Goal: Entertainment & Leisure: Browse casually

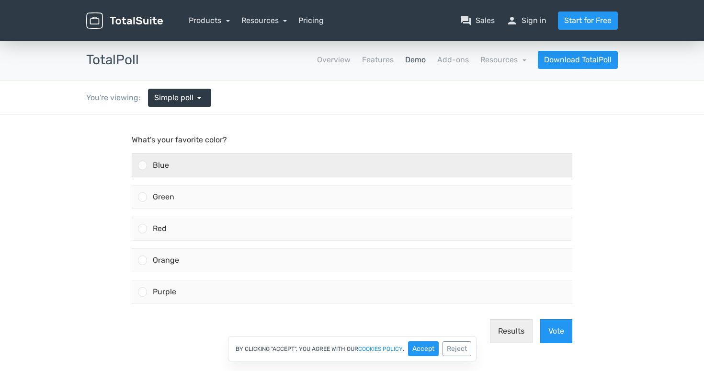
click at [205, 156] on div "Blue" at bounding box center [359, 165] width 425 height 23
click at [143, 165] on input "Blue" at bounding box center [143, 165] width 0 height 0
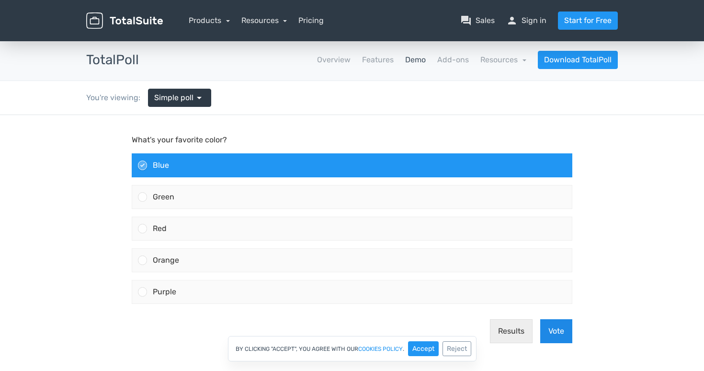
click at [557, 328] on button "Vote" at bounding box center [556, 331] width 32 height 24
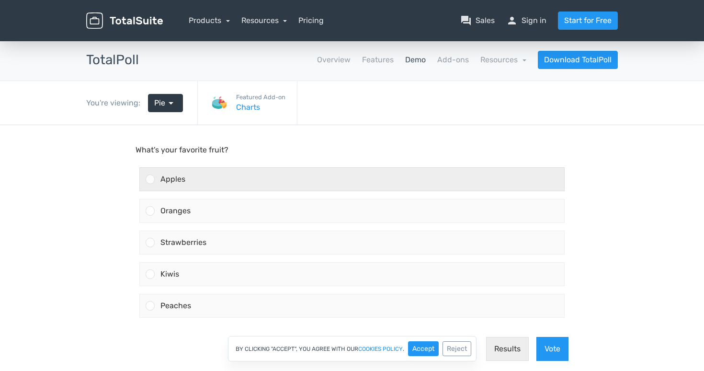
click at [264, 184] on div "Apples" at bounding box center [359, 179] width 409 height 23
click at [150, 179] on input "Apples" at bounding box center [150, 179] width 0 height 0
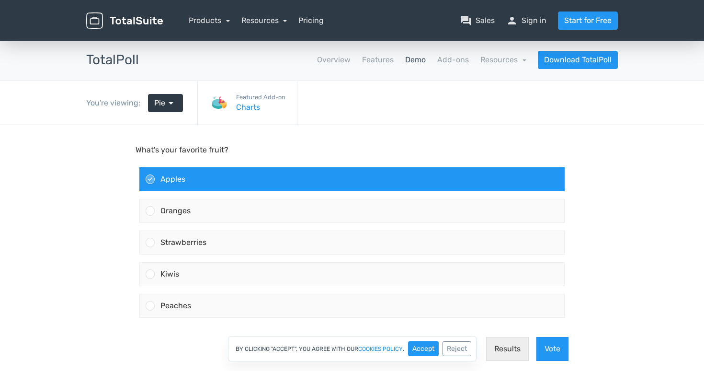
click at [554, 346] on div "By clicking "Accept", you agree with our cookies policy . Accept Reject" at bounding box center [352, 348] width 704 height 25
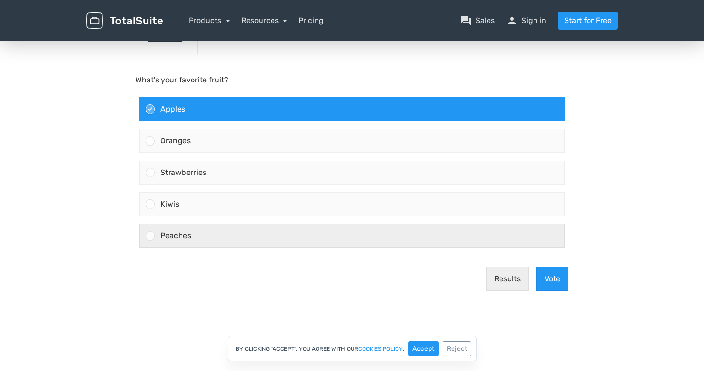
scroll to position [78, 0]
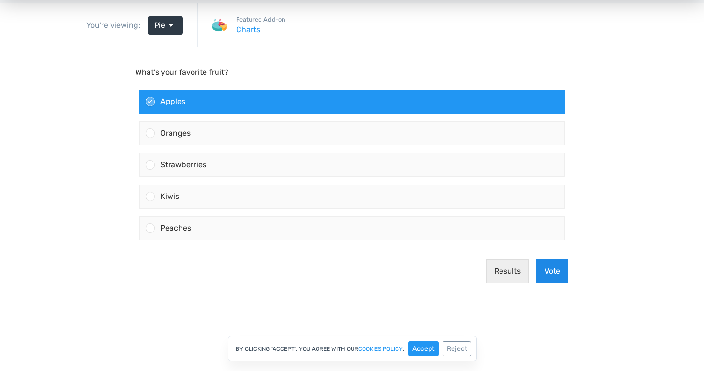
click at [555, 279] on button "Vote" at bounding box center [552, 271] width 32 height 24
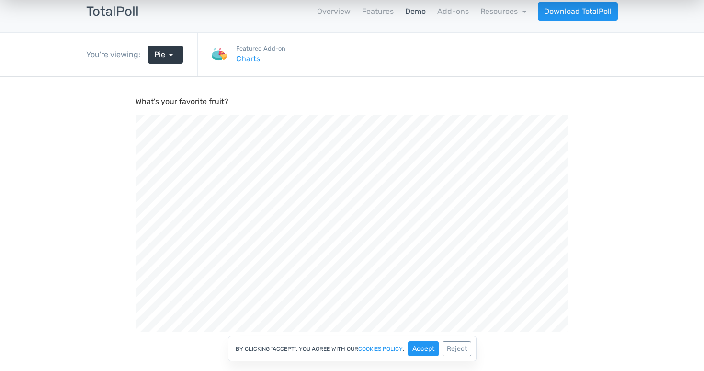
scroll to position [13, 0]
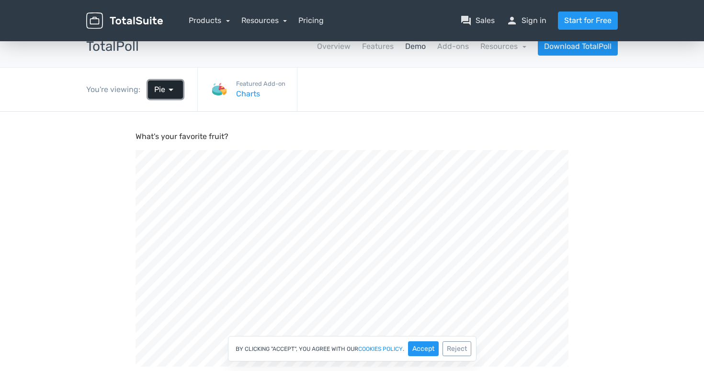
click at [160, 90] on span "Pie" at bounding box center [159, 89] width 11 height 11
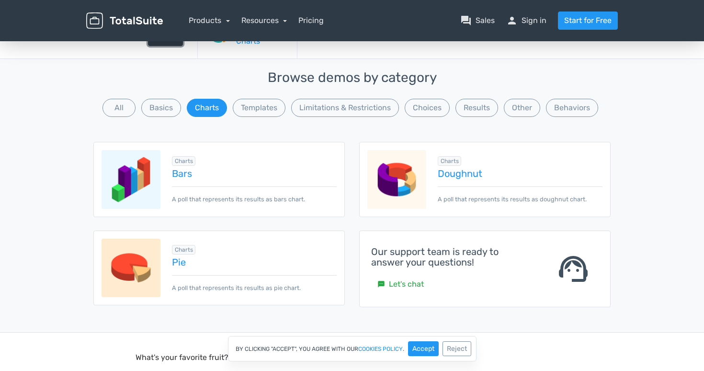
scroll to position [0, 0]
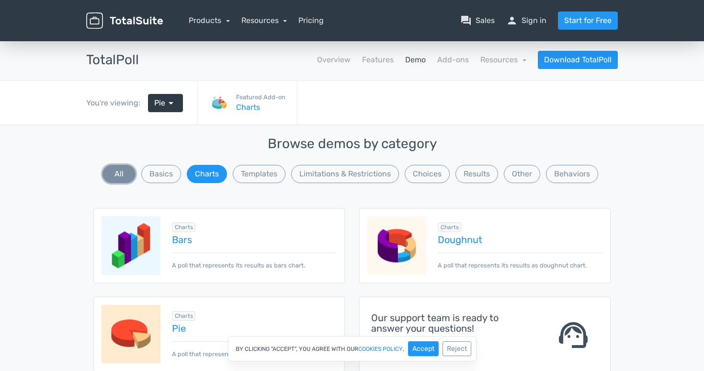
click at [120, 177] on button "All" at bounding box center [118, 174] width 33 height 18
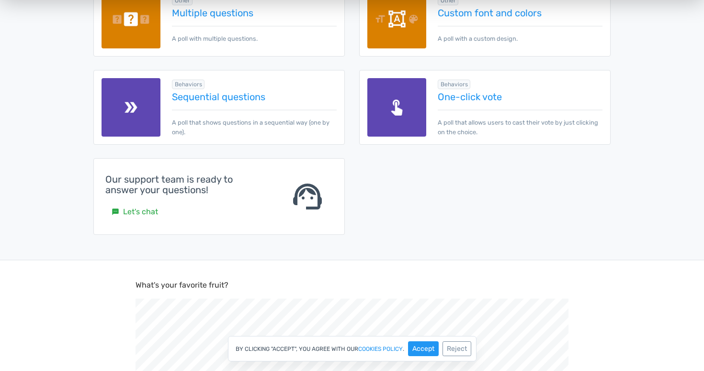
scroll to position [1463, 0]
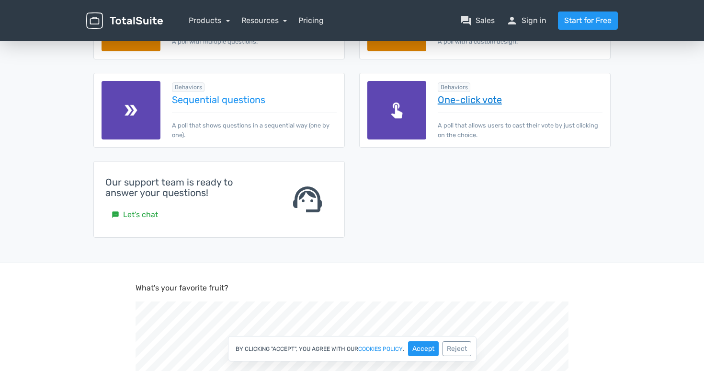
click at [480, 96] on link "One-click vote" at bounding box center [520, 99] width 165 height 11
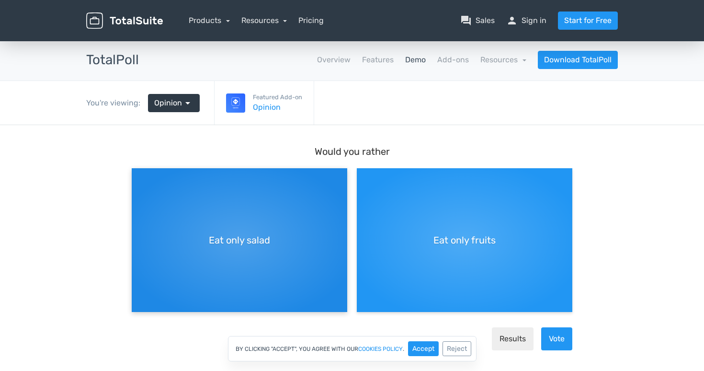
scroll to position [28, 0]
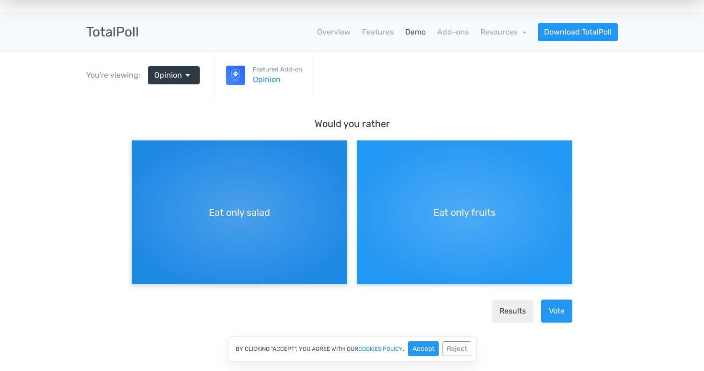
click at [301, 252] on div "Eat only salad" at bounding box center [239, 212] width 215 height 144
click at [138, 151] on input "Eat only salad" at bounding box center [135, 148] width 6 height 6
radio input "true"
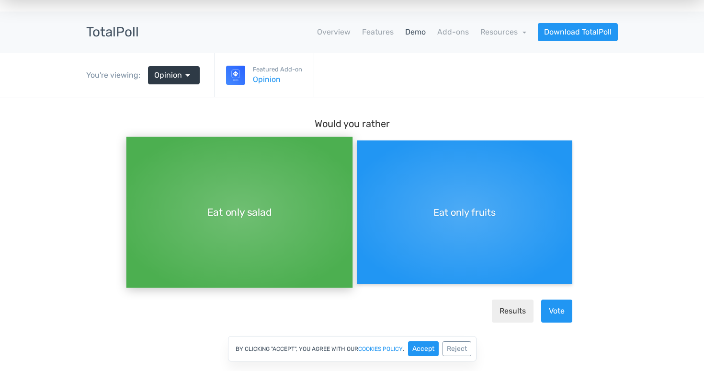
click at [541, 297] on div "Results Vote" at bounding box center [352, 311] width 448 height 38
click at [554, 313] on button "Vote" at bounding box center [556, 310] width 31 height 23
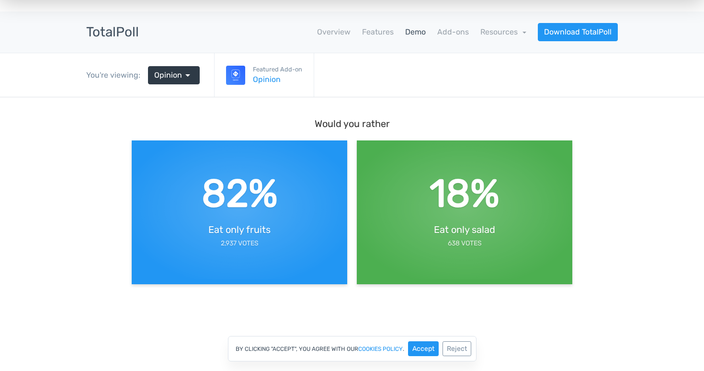
click at [47, 178] on body "Would you rather 82% Eat only fruits 2,937 Votes 18% Eat only salad 638 Votes" at bounding box center [352, 221] width 704 height 248
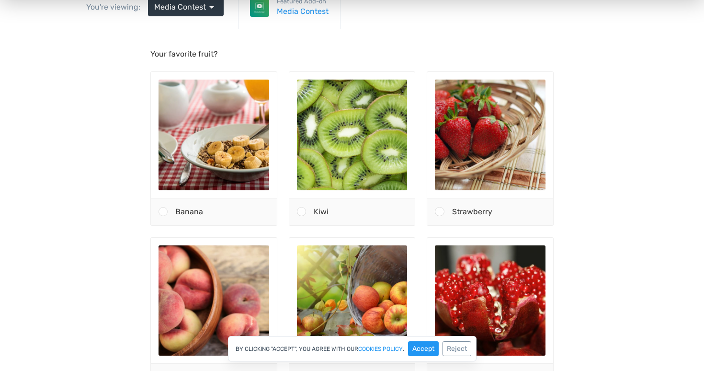
scroll to position [113, 0]
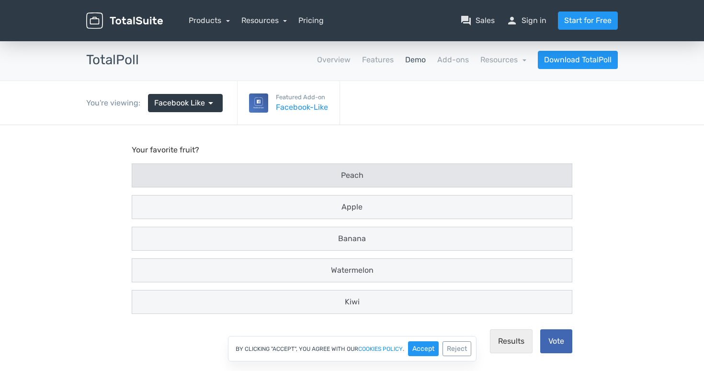
click at [357, 187] on label "Peach" at bounding box center [352, 175] width 448 height 32
click at [144, 179] on input "Peach" at bounding box center [141, 175] width 6 height 6
radio input "true"
click at [362, 177] on span "Peach" at bounding box center [352, 174] width 23 height 9
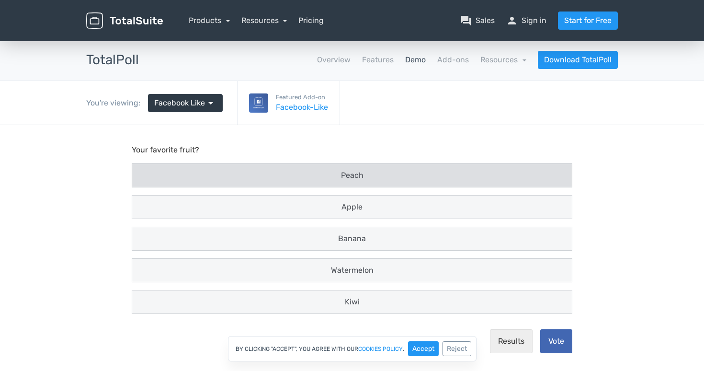
click at [144, 172] on input "Peach" at bounding box center [141, 169] width 6 height 6
click at [362, 179] on span "Peach" at bounding box center [352, 174] width 23 height 9
click at [144, 172] on input "Peach" at bounding box center [141, 169] width 6 height 6
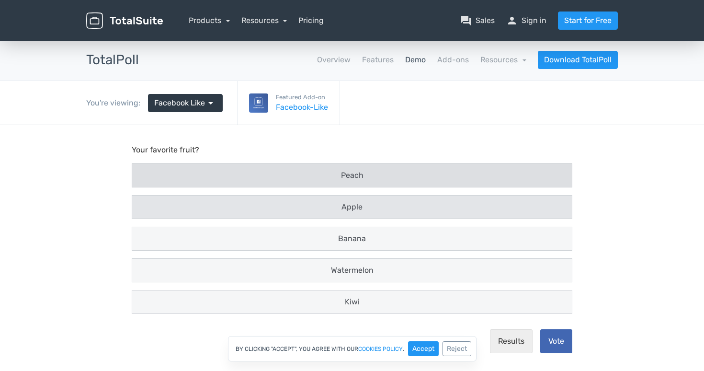
click at [365, 214] on div "Apple" at bounding box center [352, 206] width 440 height 23
click at [144, 210] on input "Apple" at bounding box center [141, 207] width 6 height 6
radio input "true"
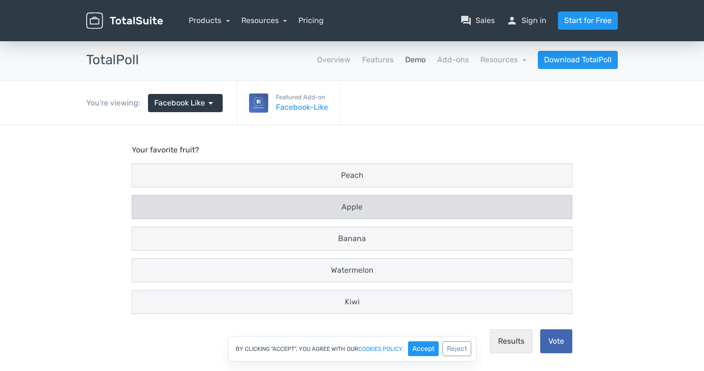
click at [352, 207] on span "Apple" at bounding box center [351, 206] width 21 height 9
click at [144, 204] on input "Apple" at bounding box center [141, 201] width 6 height 6
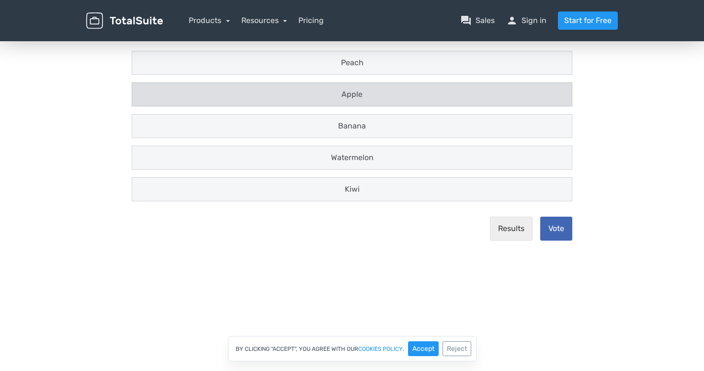
scroll to position [134, 0]
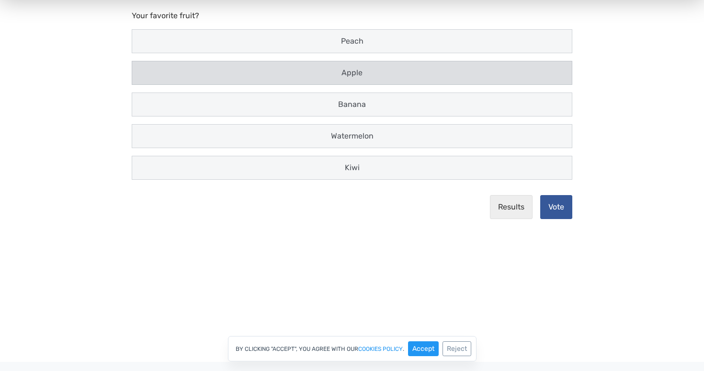
click at [547, 209] on button "Vote" at bounding box center [556, 207] width 32 height 24
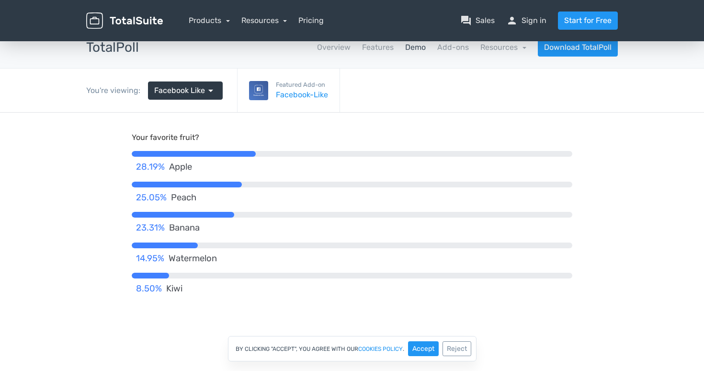
scroll to position [10, 0]
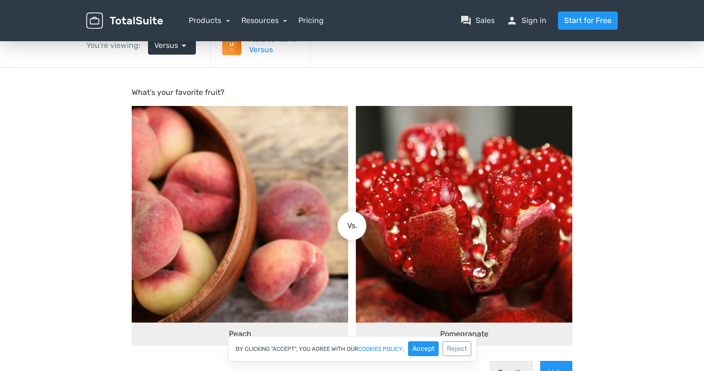
scroll to position [95, 0]
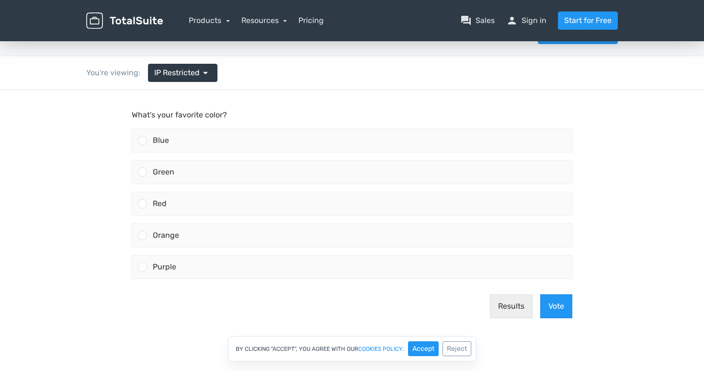
scroll to position [26, 0]
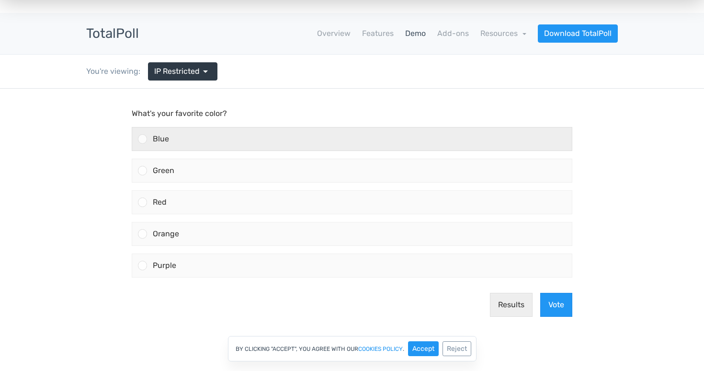
click at [276, 126] on label "Blue" at bounding box center [352, 139] width 448 height 32
click at [143, 139] on input "Blue" at bounding box center [143, 139] width 0 height 0
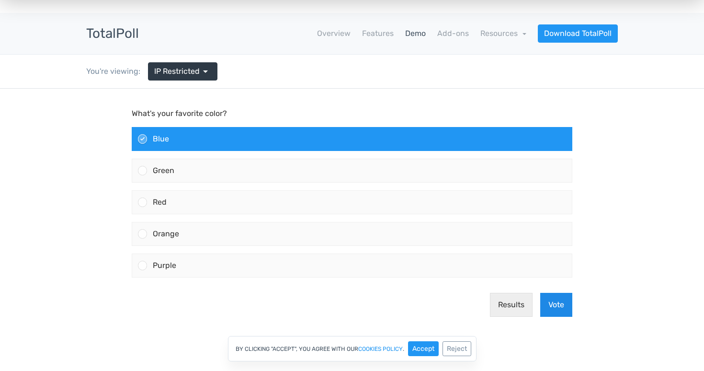
click at [564, 310] on button "Vote" at bounding box center [556, 305] width 32 height 24
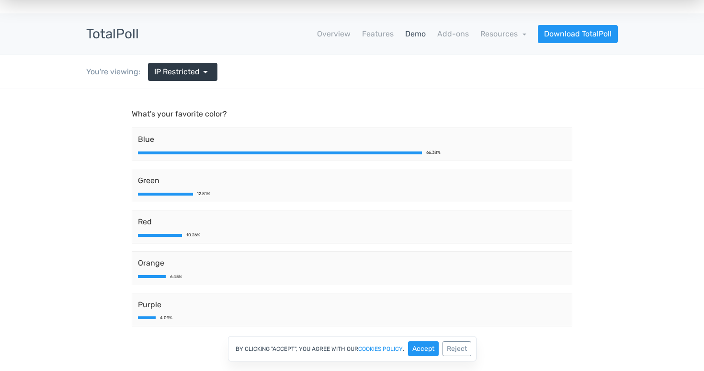
scroll to position [0, 0]
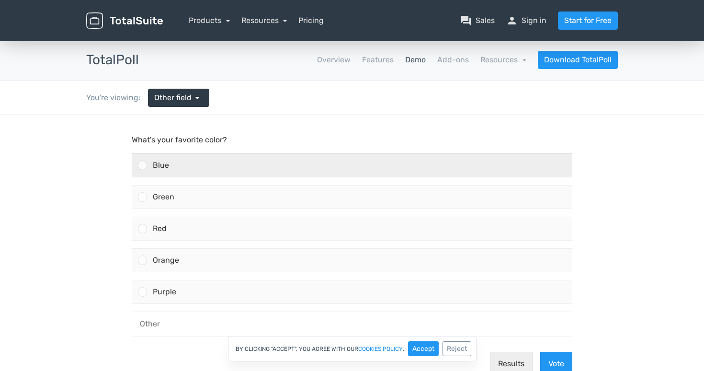
click at [254, 180] on label "Blue" at bounding box center [352, 165] width 448 height 32
click at [143, 165] on input "Blue" at bounding box center [143, 165] width 0 height 0
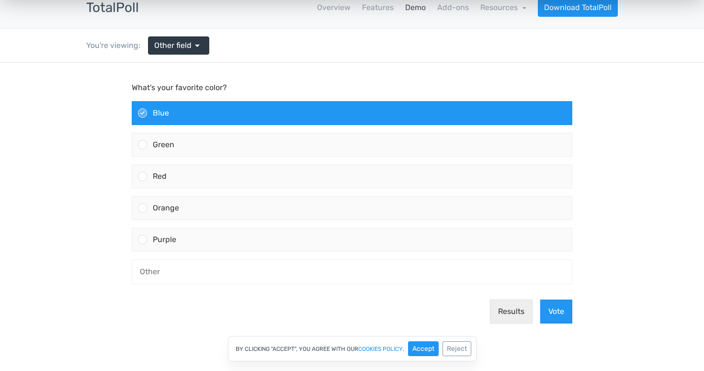
scroll to position [57, 0]
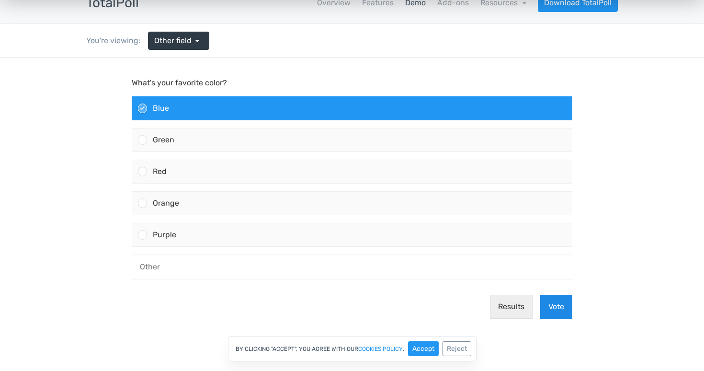
click at [556, 313] on button "Vote" at bounding box center [556, 306] width 32 height 24
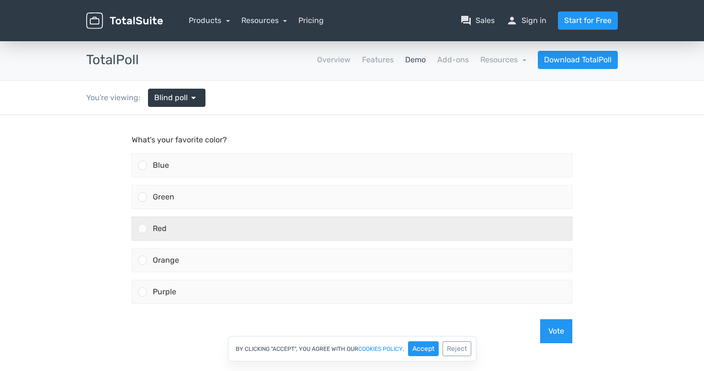
click at [338, 226] on div "Red" at bounding box center [359, 228] width 425 height 23
click at [143, 228] on input "Red" at bounding box center [143, 228] width 0 height 0
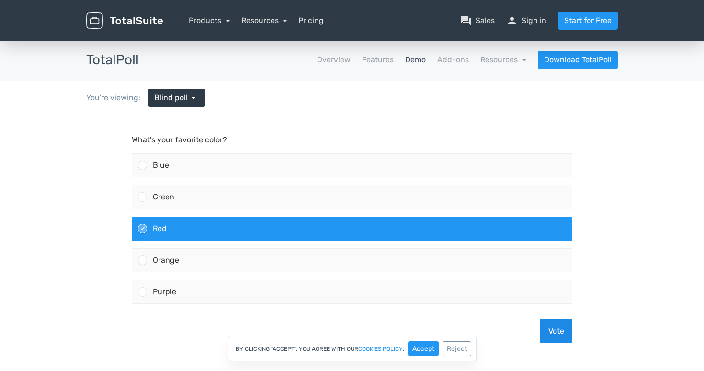
click at [549, 332] on button "Vote" at bounding box center [556, 331] width 32 height 24
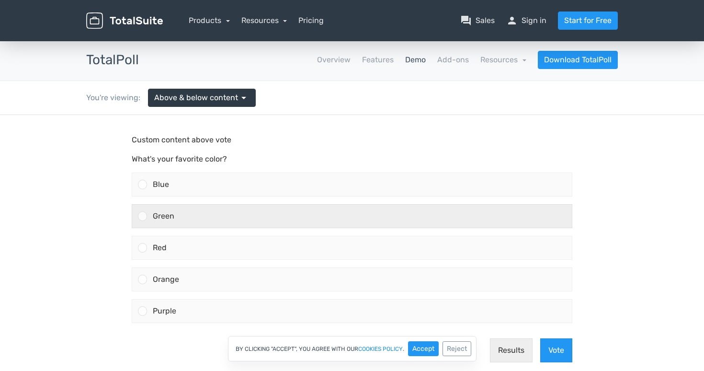
click at [419, 223] on div "Green" at bounding box center [359, 215] width 425 height 23
click at [143, 216] on input "Green" at bounding box center [143, 216] width 0 height 0
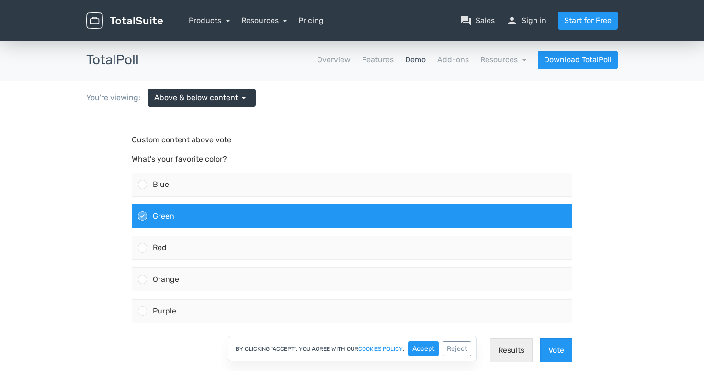
click at [555, 348] on div "By clicking "Accept", you agree with our cookies policy . Accept Reject" at bounding box center [352, 348] width 704 height 25
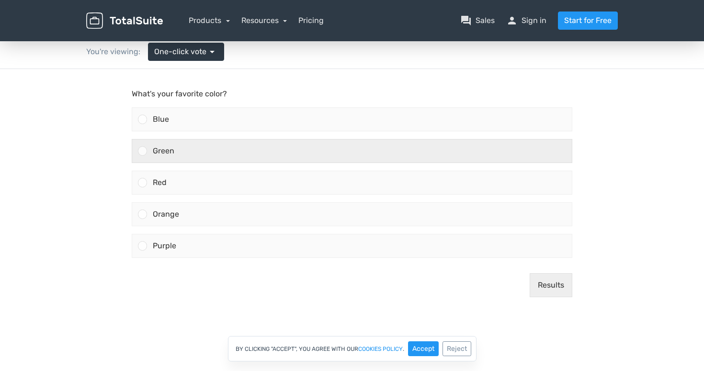
scroll to position [50, 0]
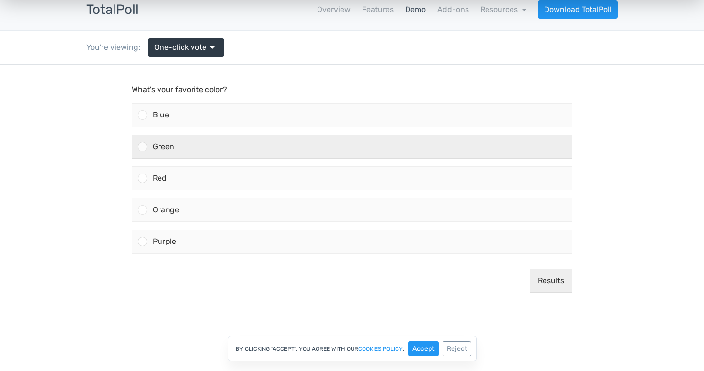
click at [386, 136] on div "Green" at bounding box center [359, 146] width 425 height 23
click at [143, 147] on input "Green" at bounding box center [143, 147] width 0 height 0
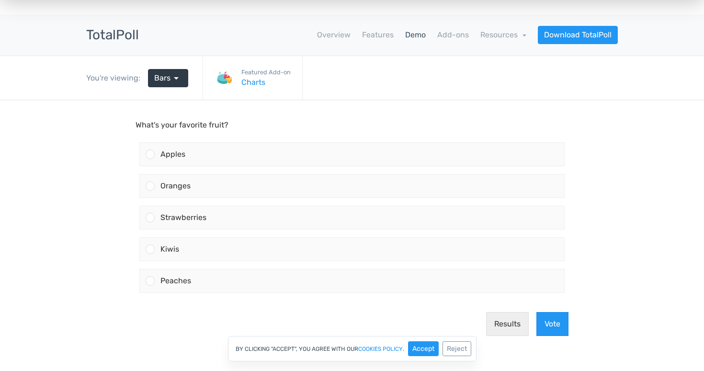
scroll to position [29, 0]
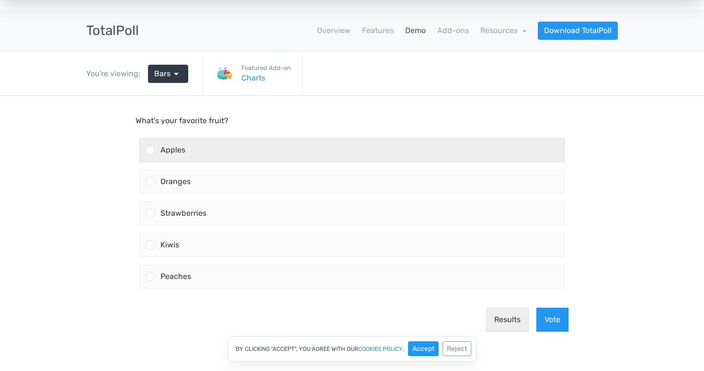
click at [231, 159] on div "Apples" at bounding box center [359, 149] width 409 height 23
click at [150, 150] on input "Apples" at bounding box center [150, 150] width 0 height 0
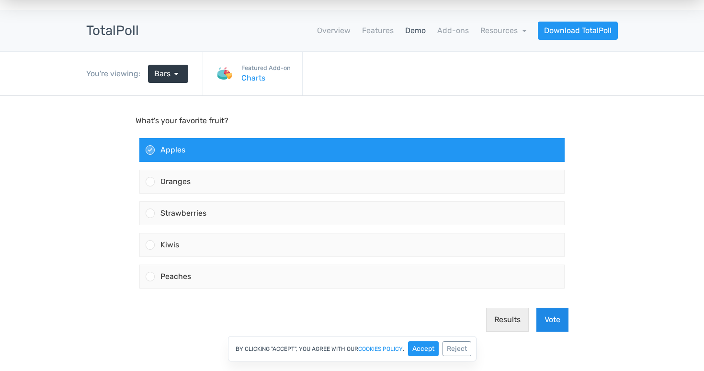
click at [554, 319] on button "Vote" at bounding box center [552, 319] width 32 height 24
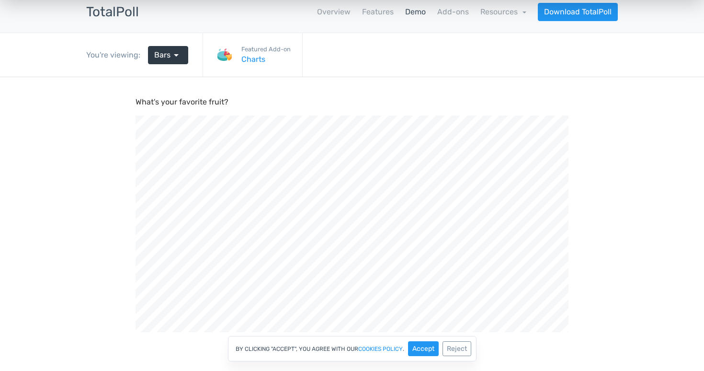
scroll to position [68, 0]
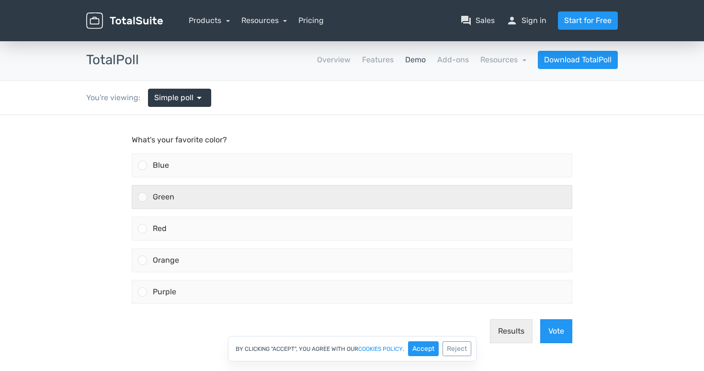
click at [409, 187] on div "Green" at bounding box center [359, 196] width 425 height 23
click at [143, 197] on input "Green" at bounding box center [143, 197] width 0 height 0
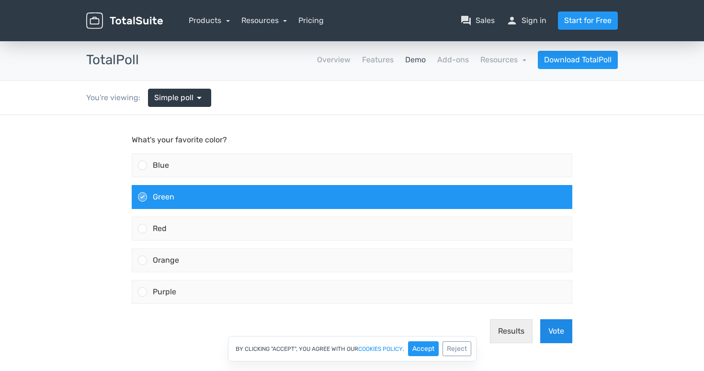
click at [550, 325] on button "Vote" at bounding box center [556, 331] width 32 height 24
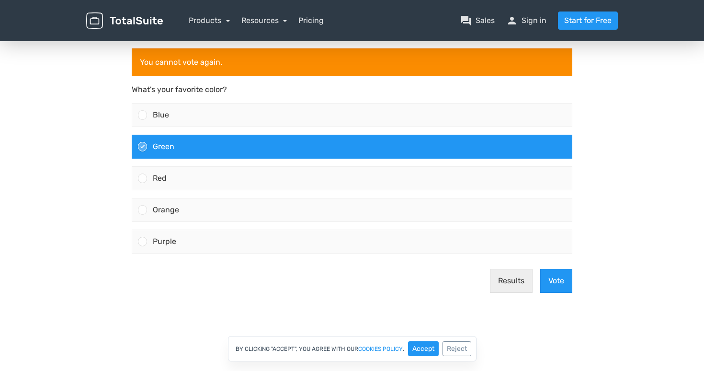
scroll to position [110, 0]
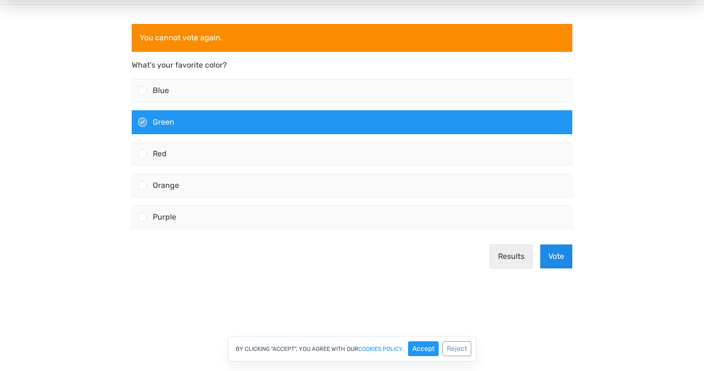
click at [554, 256] on button "Vote" at bounding box center [556, 256] width 32 height 24
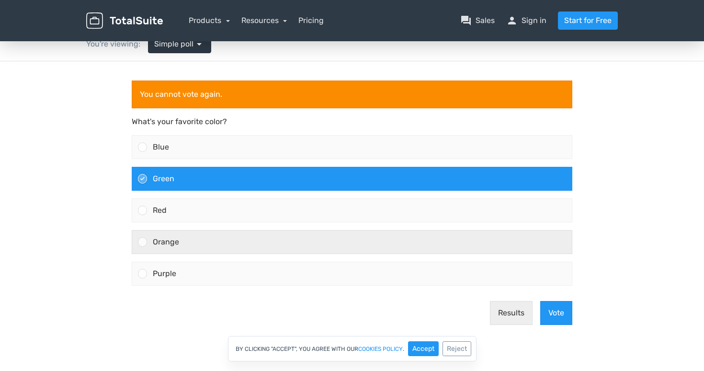
scroll to position [58, 0]
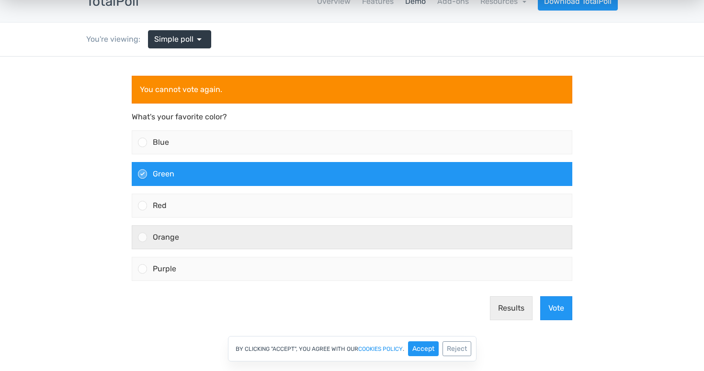
click at [471, 232] on div "Orange" at bounding box center [359, 237] width 425 height 23
click at [143, 237] on input "Orange" at bounding box center [143, 237] width 0 height 0
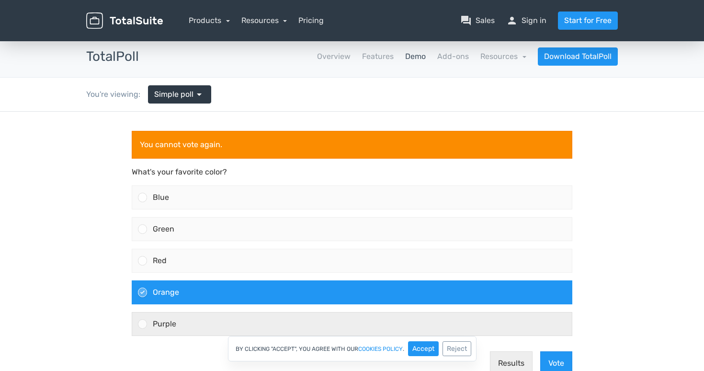
scroll to position [15, 0]
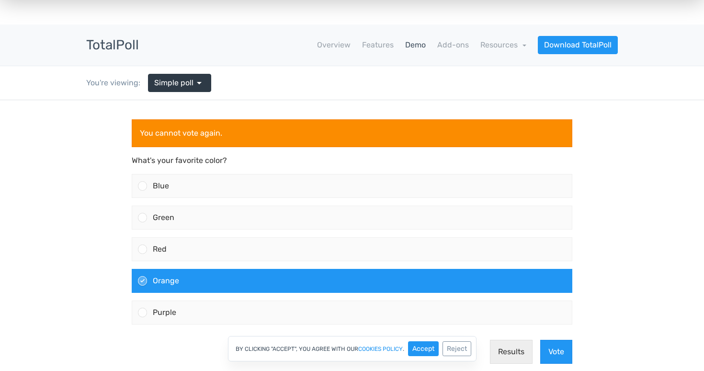
click at [557, 352] on div "By clicking "Accept", you agree with our cookies policy . Accept Reject" at bounding box center [352, 348] width 704 height 25
click at [567, 348] on div "By clicking "Accept", you agree with our cookies policy . Accept Reject" at bounding box center [352, 348] width 704 height 25
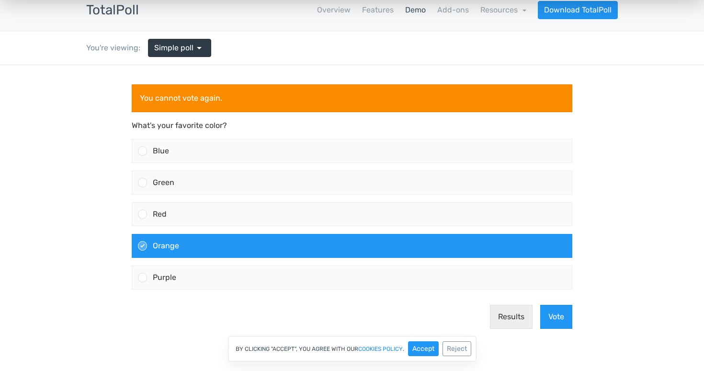
scroll to position [53, 0]
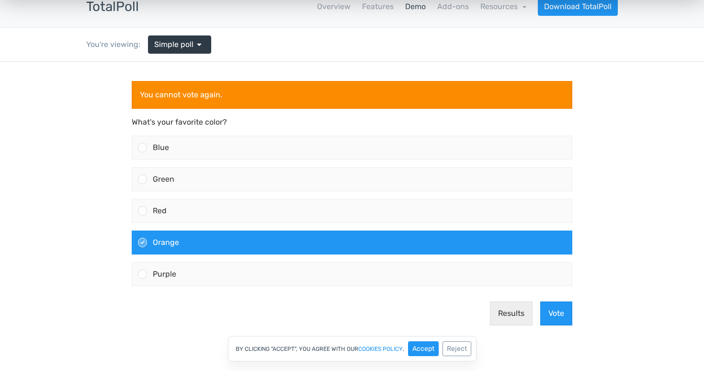
click at [67, 164] on body "You cannot vote again. What's your favorite color? Blue Green Red" at bounding box center [352, 216] width 704 height 309
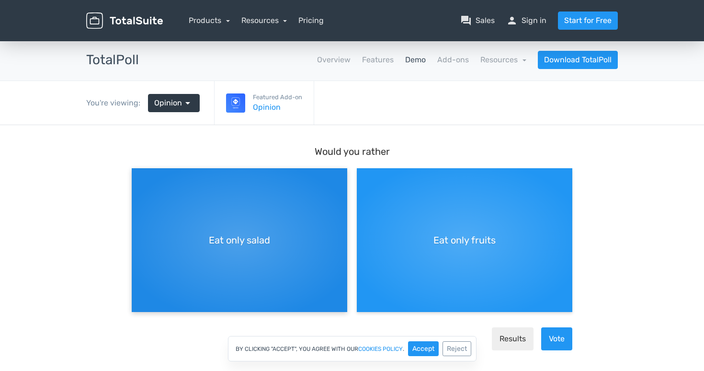
click at [273, 243] on div "Eat only salad" at bounding box center [239, 240] width 215 height 144
click at [138, 179] on input "Eat only salad" at bounding box center [135, 176] width 6 height 6
radio input "true"
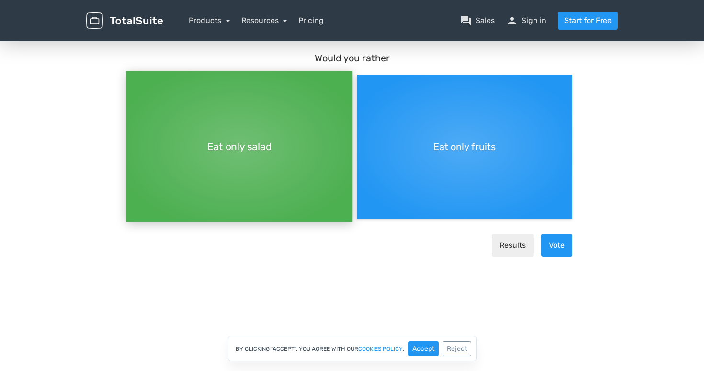
scroll to position [104, 0]
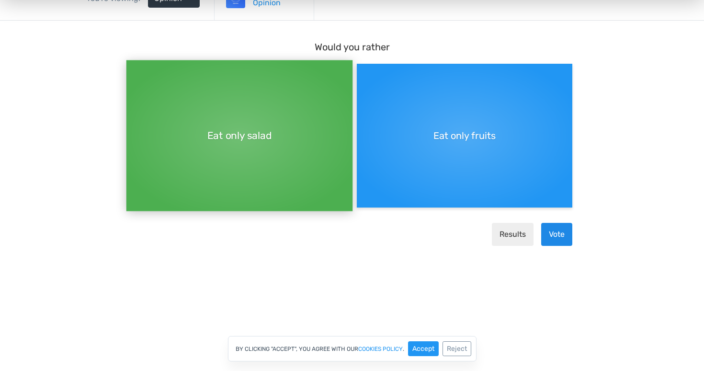
click at [569, 244] on button "Vote" at bounding box center [556, 234] width 31 height 23
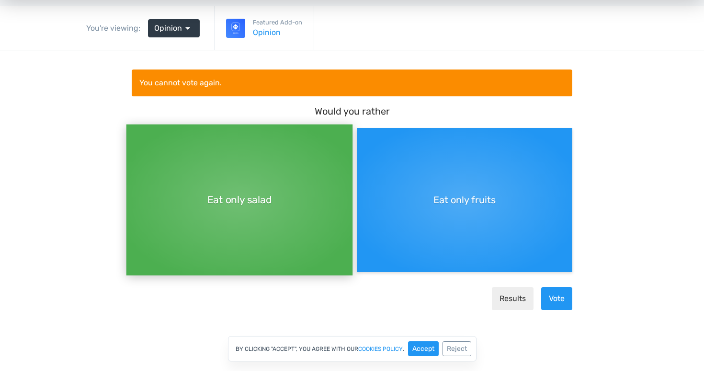
scroll to position [0, 0]
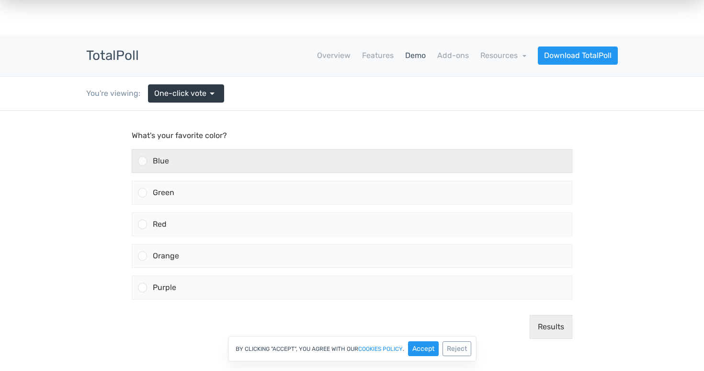
click at [258, 159] on div "Blue" at bounding box center [359, 160] width 425 height 23
click at [143, 161] on input "Blue" at bounding box center [143, 161] width 0 height 0
